Goal: Information Seeking & Learning: Understand process/instructions

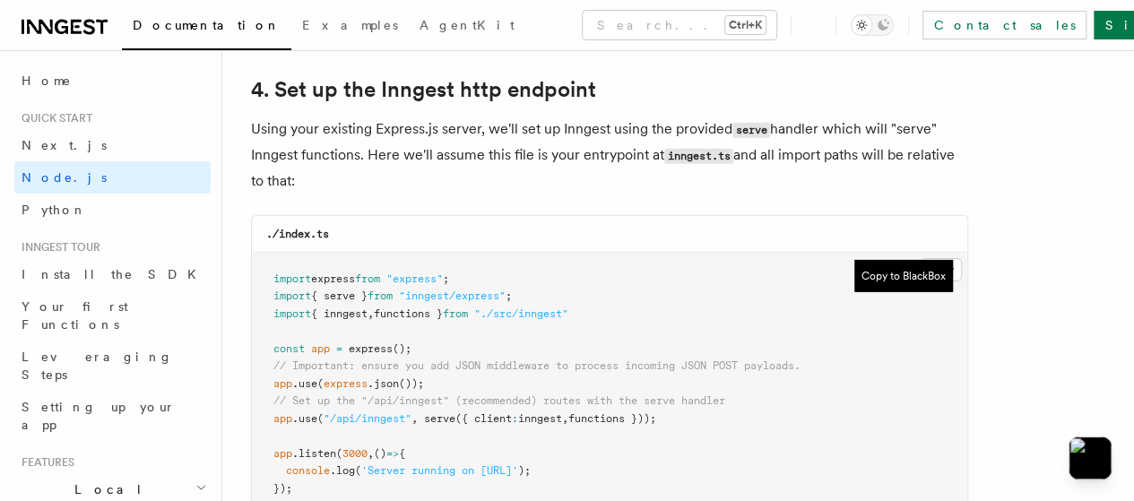
scroll to position [2734, 0]
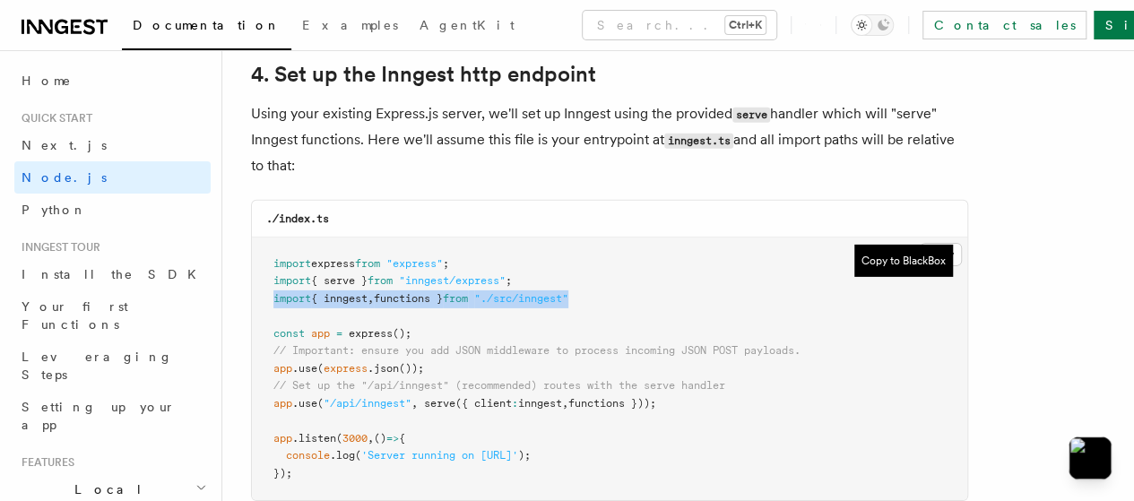
drag, startPoint x: 271, startPoint y: 278, endPoint x: 609, endPoint y: 275, distance: 338.8
click at [609, 275] on pre "import express from "express" ; import { serve } from "inngest/express" ; impor…" at bounding box center [609, 369] width 715 height 263
copy span "import { inngest , functions } from "./src/inngest""
click at [666, 282] on pre "import express from "express" ; import { serve } from "inngest/express" ; impor…" at bounding box center [609, 369] width 715 height 263
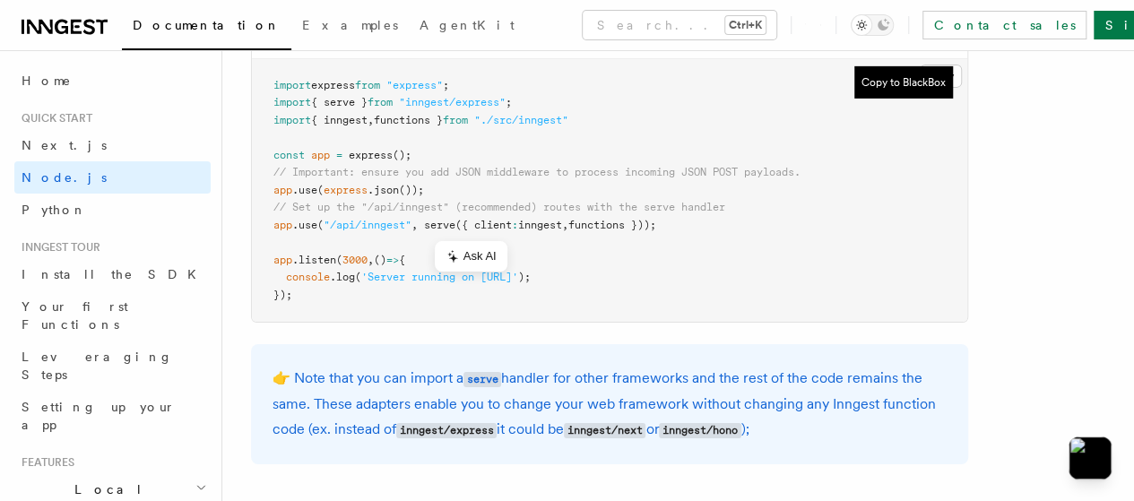
scroll to position [2913, 0]
drag, startPoint x: 266, startPoint y: 206, endPoint x: 683, endPoint y: 211, distance: 416.8
click at [683, 211] on pre "import express from "express" ; import { serve } from "inngest/express" ; impor…" at bounding box center [609, 189] width 715 height 263
copy span "app .use ( "/api/inngest" , serve ({ client : inngest , functions }));"
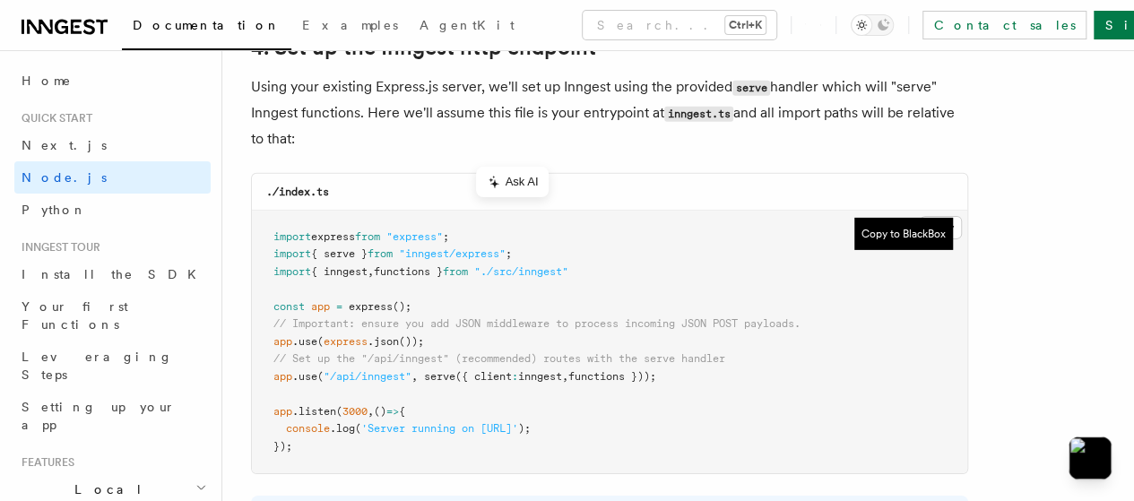
scroll to position [2753, 0]
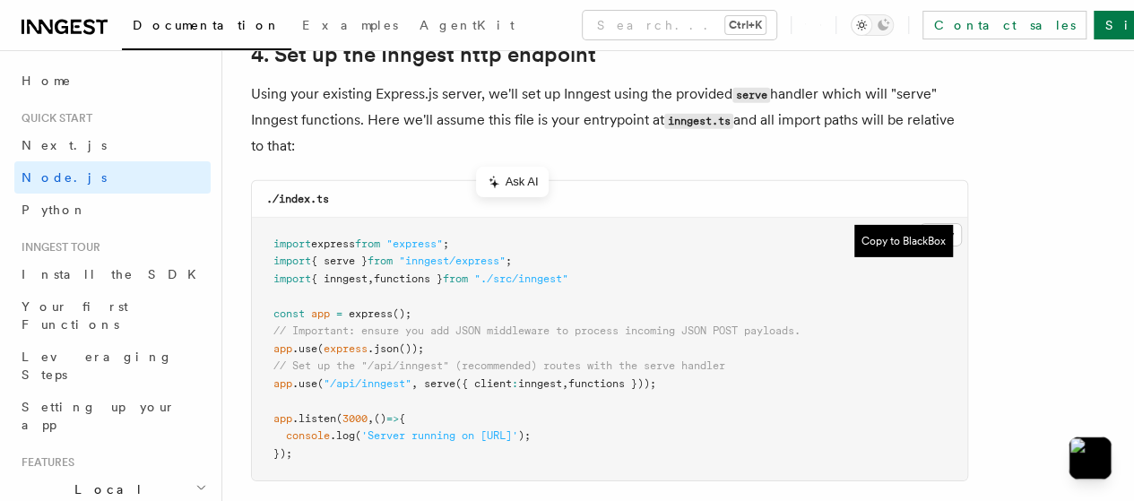
click at [631, 241] on pre "import express from "express" ; import { serve } from "inngest/express" ; impor…" at bounding box center [609, 349] width 715 height 263
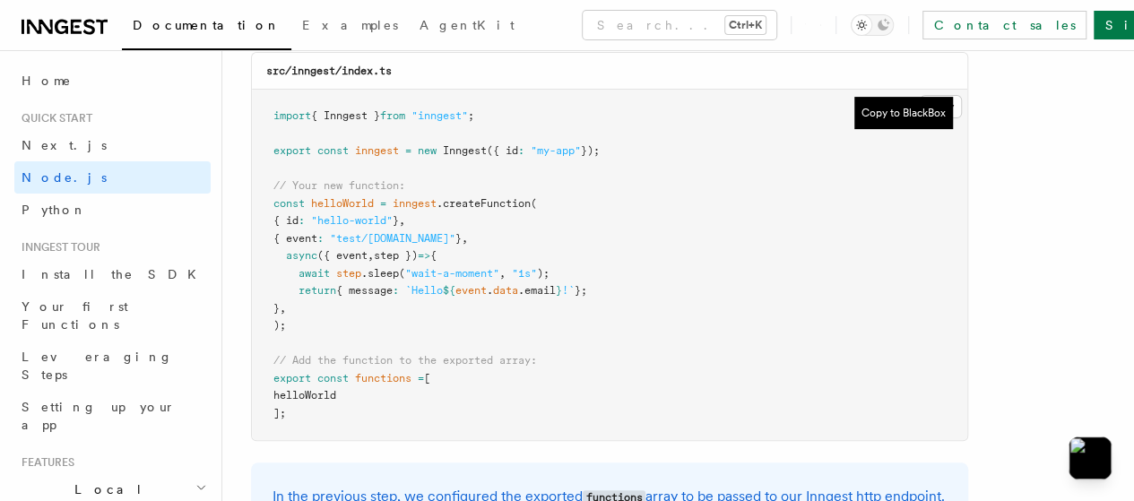
scroll to position [3650, 0]
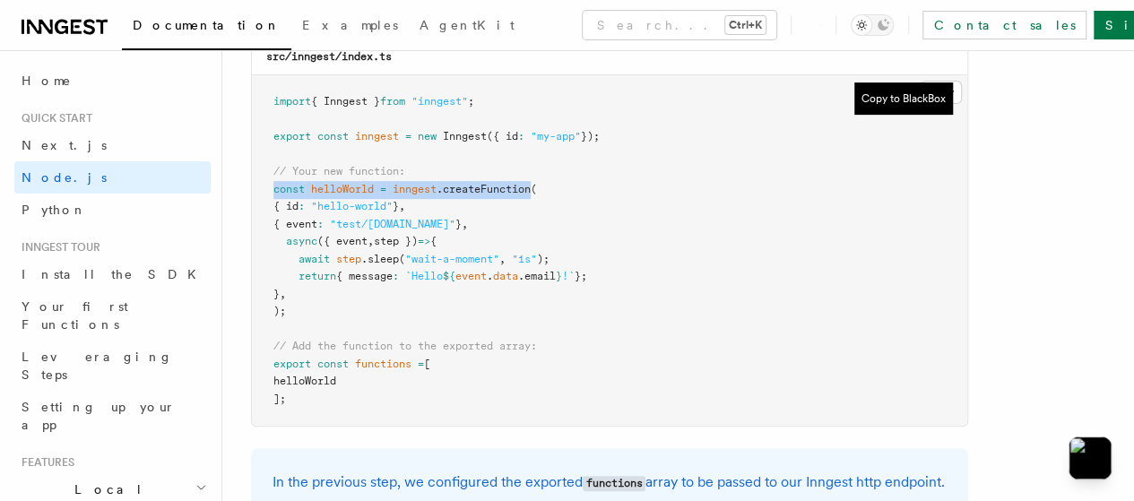
drag, startPoint x: 536, startPoint y: 222, endPoint x: 271, endPoint y: 220, distance: 265.3
click at [271, 220] on pre "import { Inngest } from "inngest" ; export const inngest = new Inngest ({ id : …" at bounding box center [609, 250] width 715 height 350
copy span "const helloWorld = inngest .createFunction"
click at [637, 230] on pre "import { Inngest } from "inngest" ; export const inngest = new Inngest ({ id : …" at bounding box center [609, 250] width 715 height 350
